Goal: Task Accomplishment & Management: Manage account settings

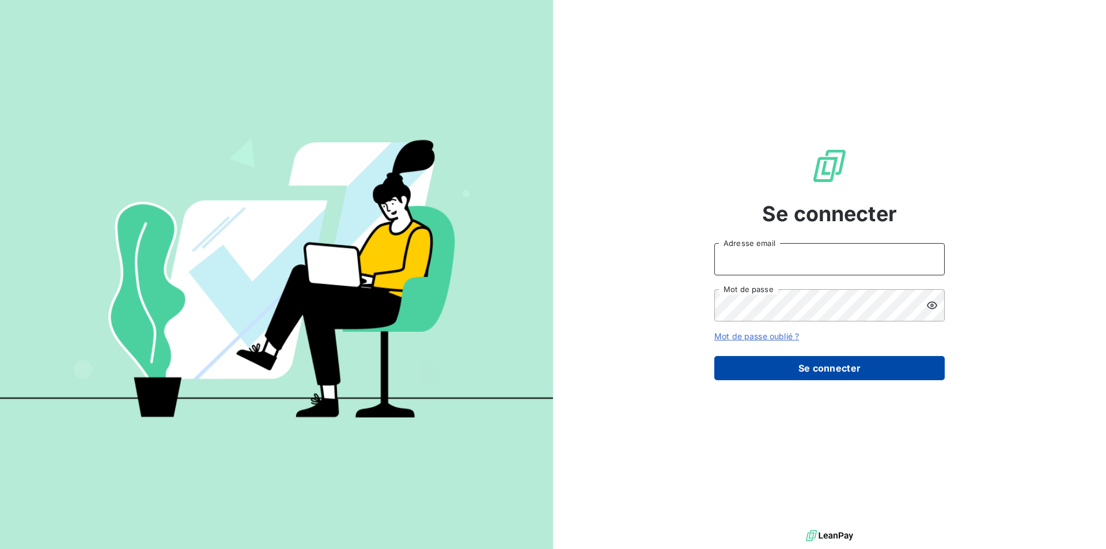
type input "[PERSON_NAME][EMAIL_ADDRESS][DOMAIN_NAME]"
click at [862, 374] on button "Se connecter" at bounding box center [829, 368] width 230 height 24
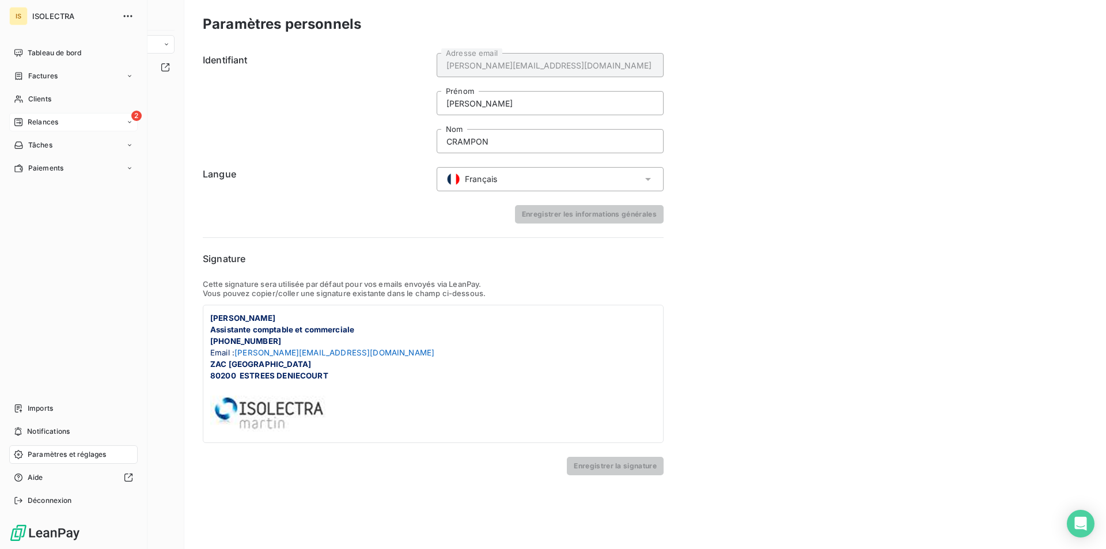
click at [29, 123] on span "Relances" at bounding box center [43, 122] width 31 height 10
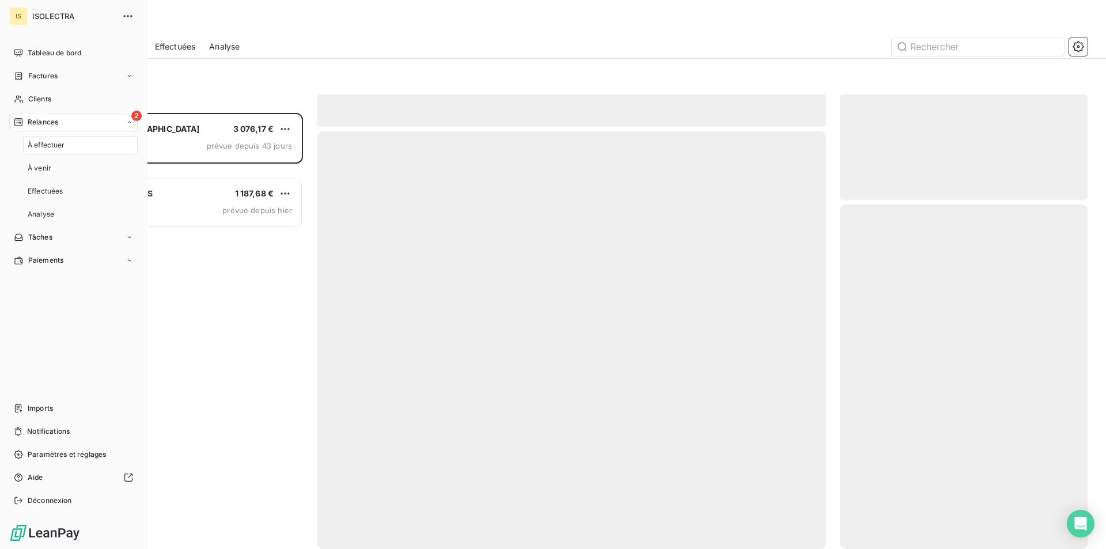
scroll to position [427, 239]
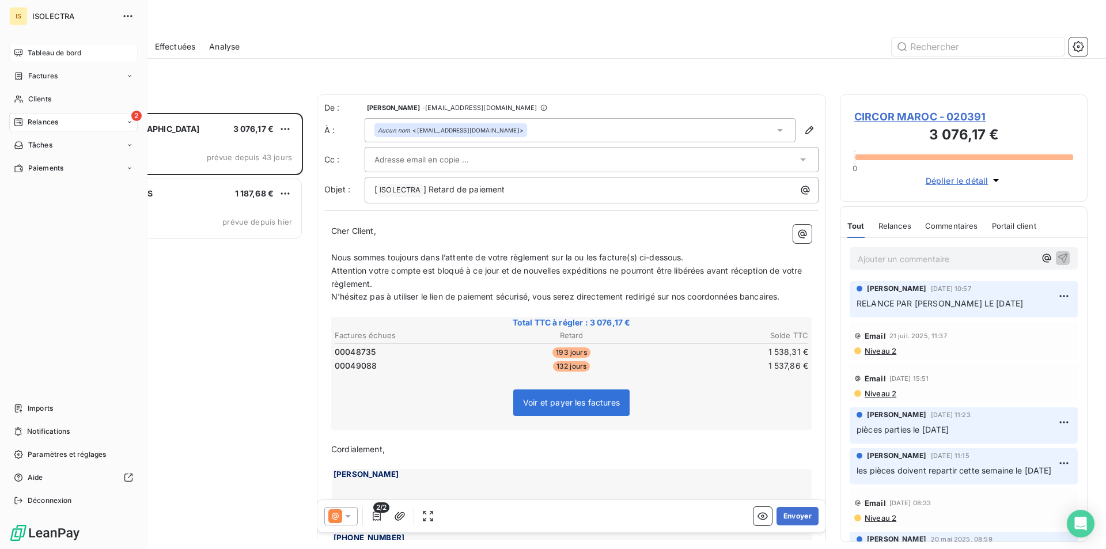
click at [18, 45] on div "Tableau de bord" at bounding box center [73, 53] width 128 height 18
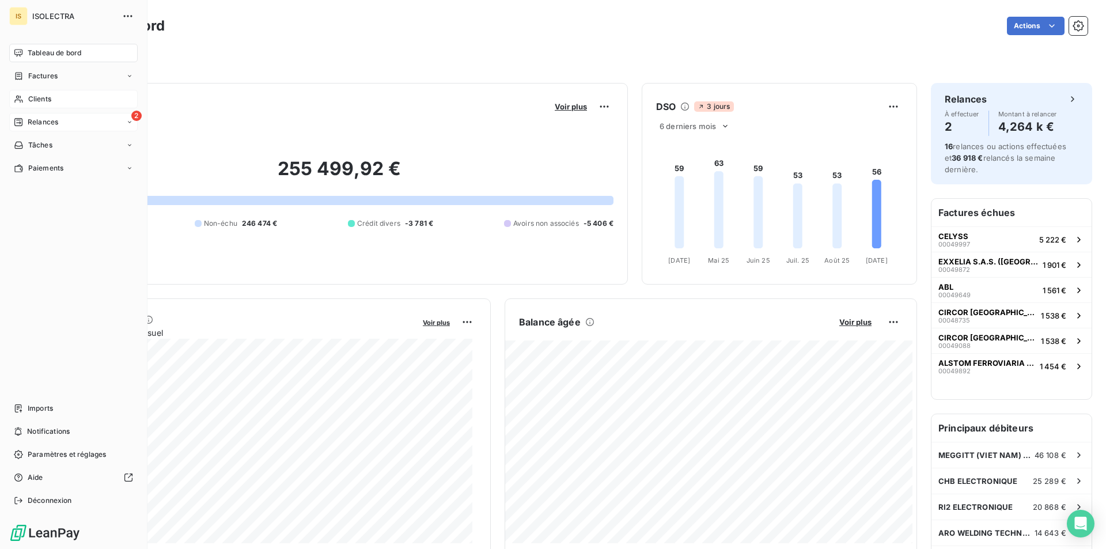
click at [27, 99] on div "Clients" at bounding box center [73, 99] width 128 height 18
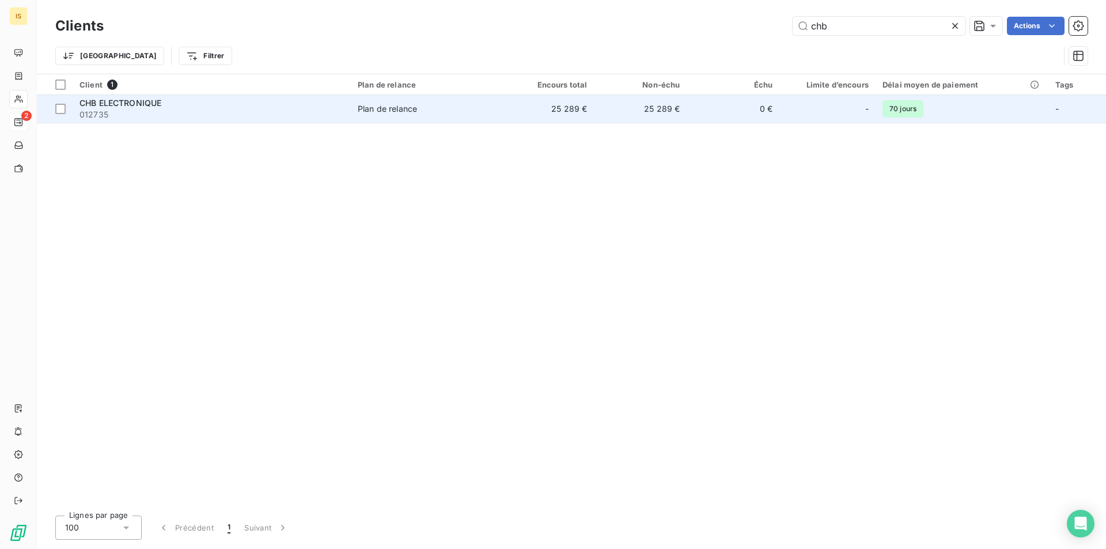
type input "chb"
click at [596, 100] on td "25 289 €" at bounding box center [640, 109] width 93 height 28
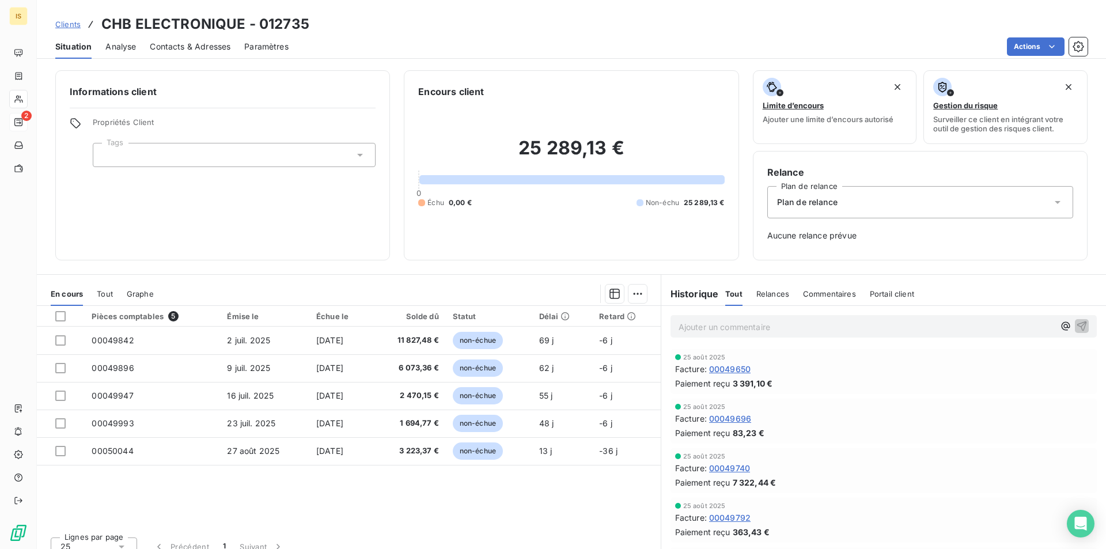
click at [741, 321] on p "Ajouter un commentaire ﻿" at bounding box center [867, 327] width 376 height 14
click at [1076, 321] on icon "button" at bounding box center [1082, 326] width 12 height 12
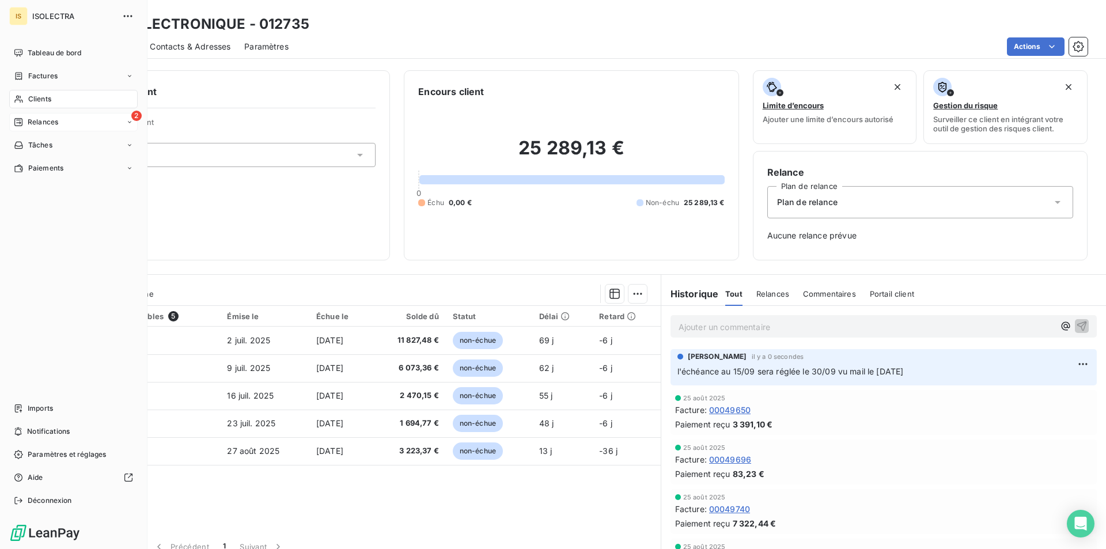
click at [39, 120] on span "Relances" at bounding box center [43, 122] width 31 height 10
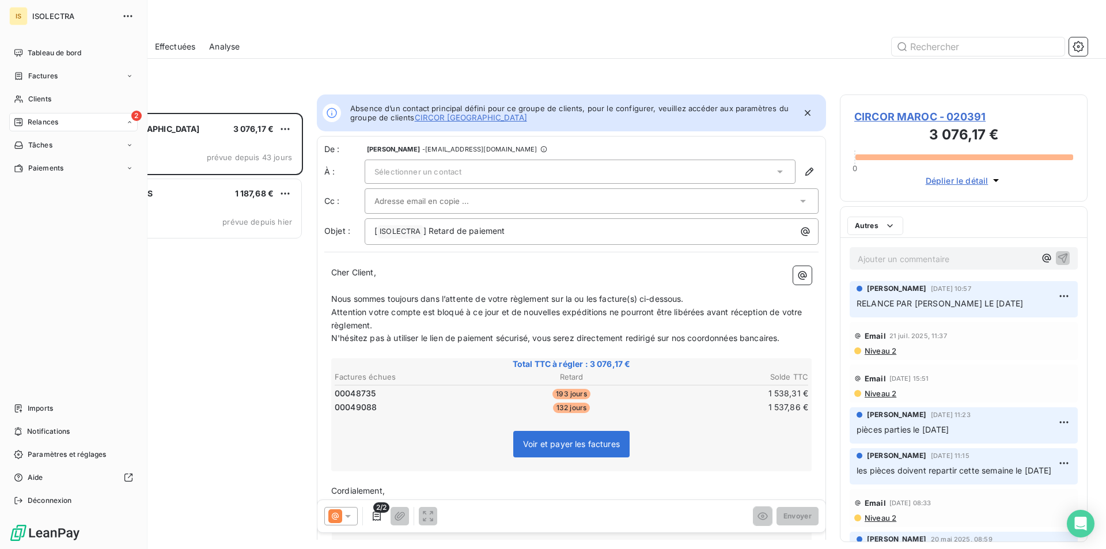
scroll to position [427, 239]
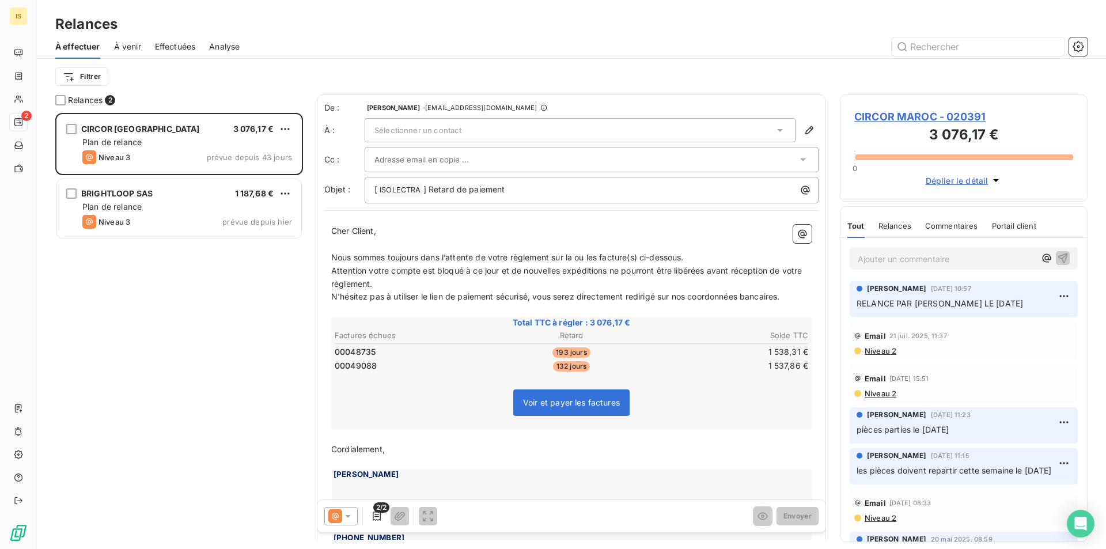
click at [128, 47] on span "À venir" at bounding box center [127, 47] width 27 height 12
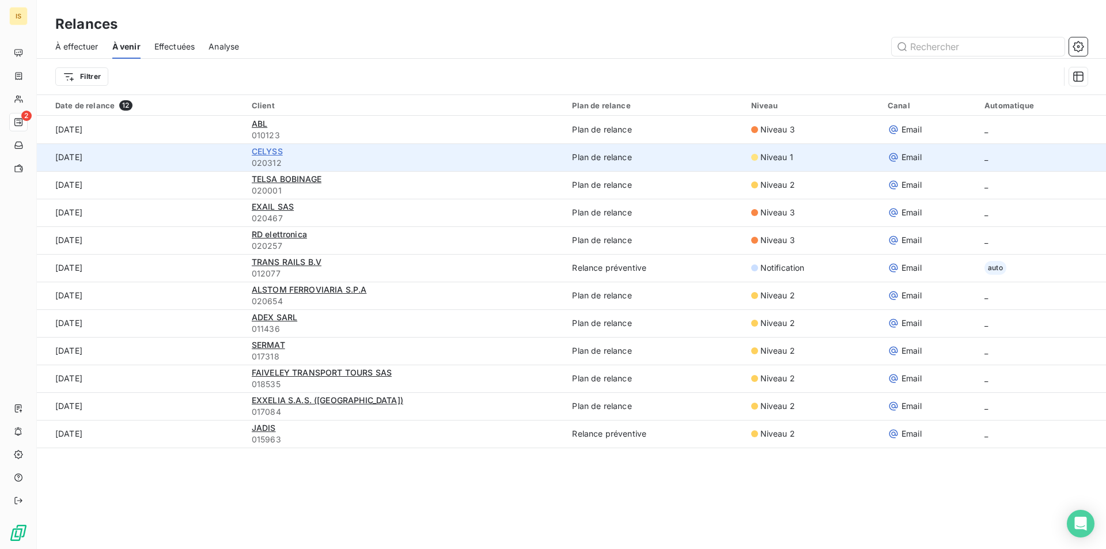
click at [278, 154] on span "CELYSS" at bounding box center [267, 151] width 31 height 10
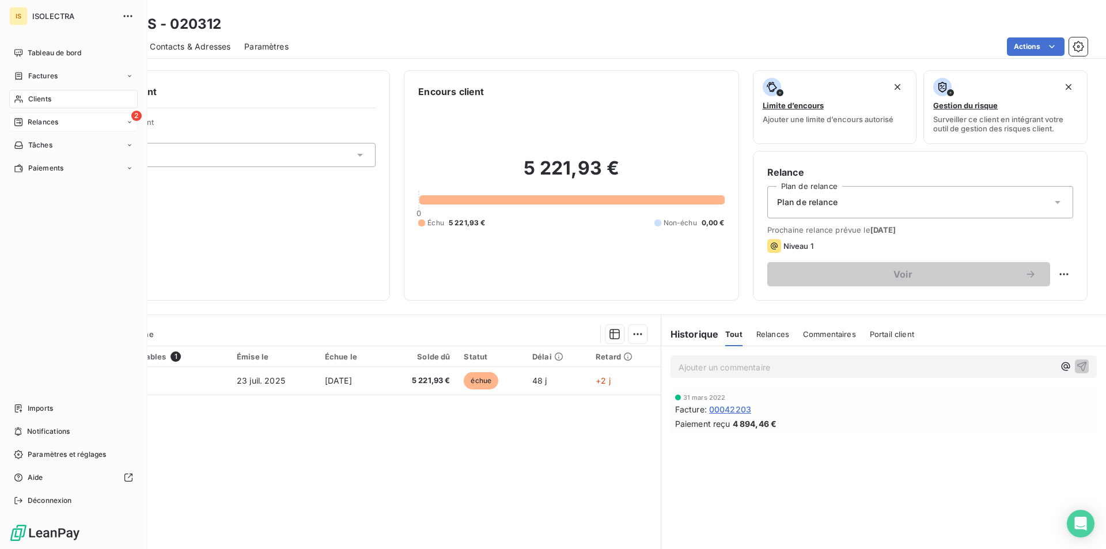
click at [36, 118] on span "Relances" at bounding box center [43, 122] width 31 height 10
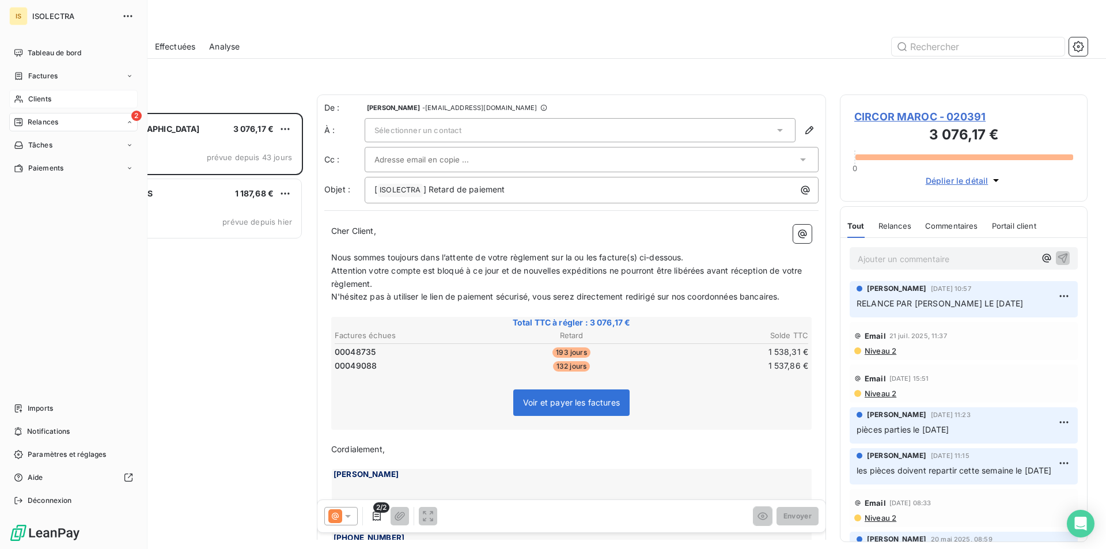
scroll to position [427, 239]
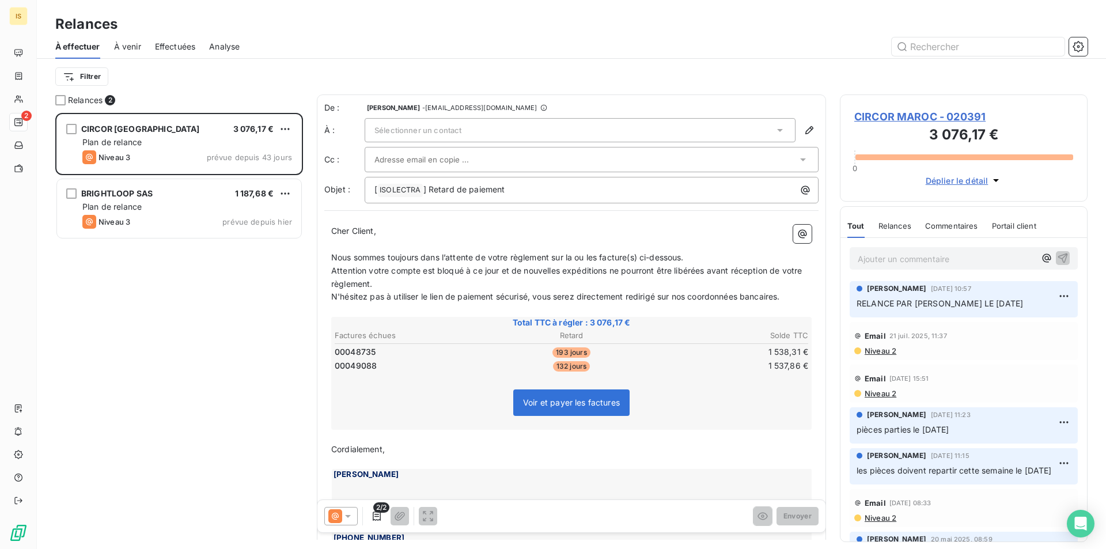
click at [130, 45] on span "À venir" at bounding box center [127, 47] width 27 height 12
